Goal: Information Seeking & Learning: Understand process/instructions

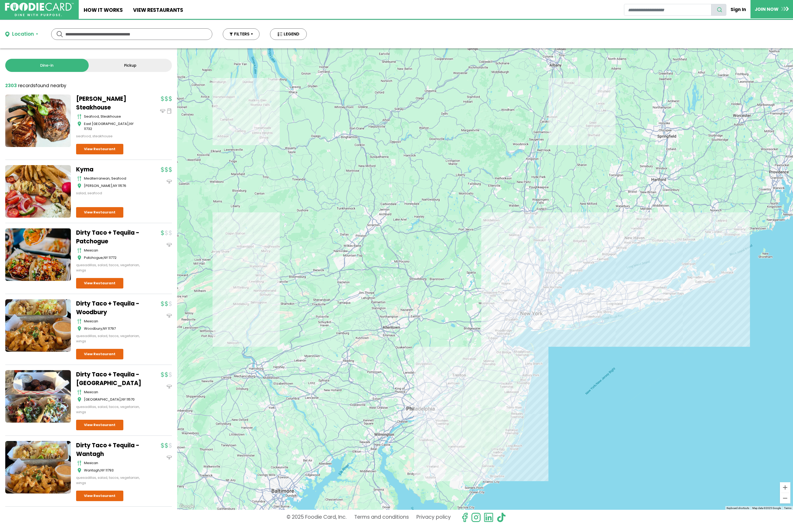
scroll to position [944, 0]
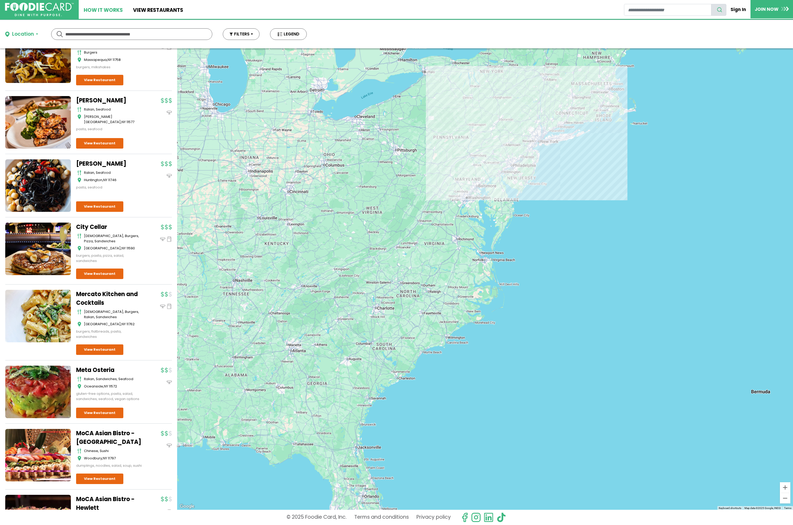
click at [98, 8] on link "How It Works" at bounding box center [103, 9] width 49 height 19
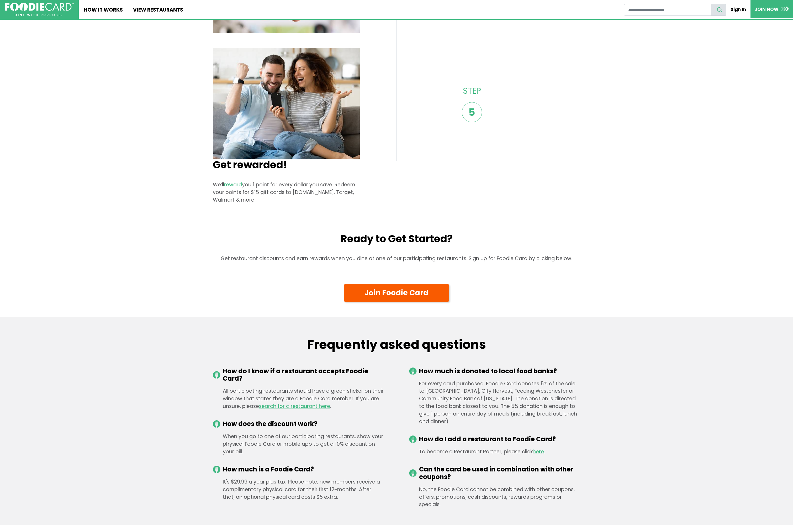
scroll to position [898, 0]
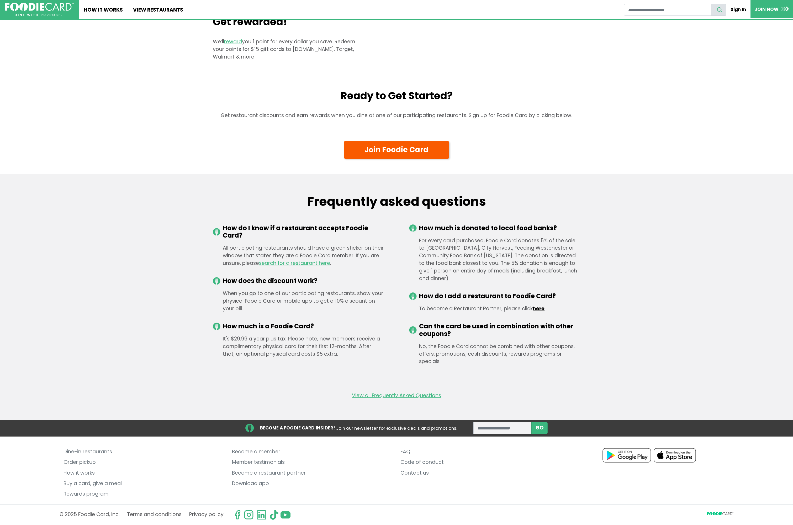
click at [539, 306] on link "here" at bounding box center [539, 308] width 12 height 7
